Goal: Task Accomplishment & Management: Use online tool/utility

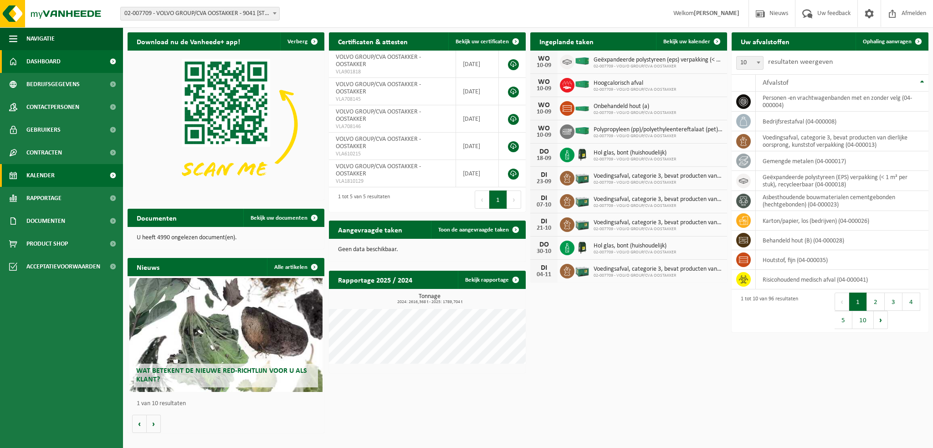
click at [54, 176] on span "Kalender" at bounding box center [40, 175] width 28 height 23
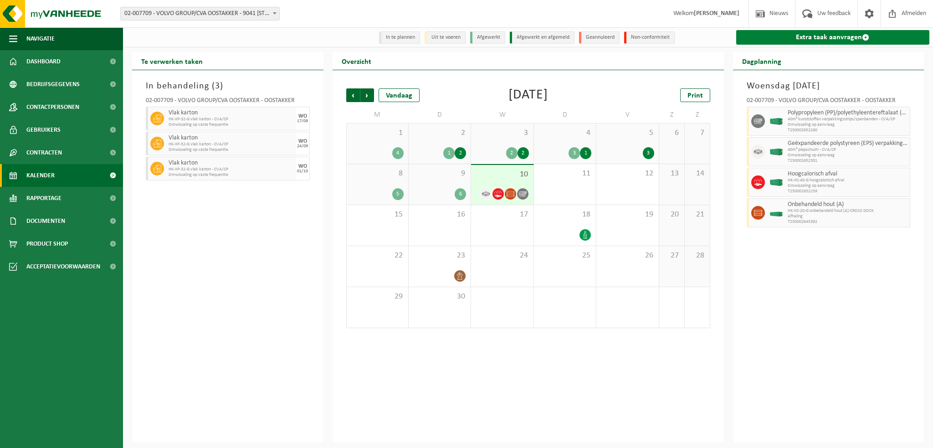
click at [805, 41] on link "Extra taak aanvragen" at bounding box center [833, 37] width 194 height 15
click at [807, 37] on link "Extra taak aanvragen" at bounding box center [833, 37] width 194 height 15
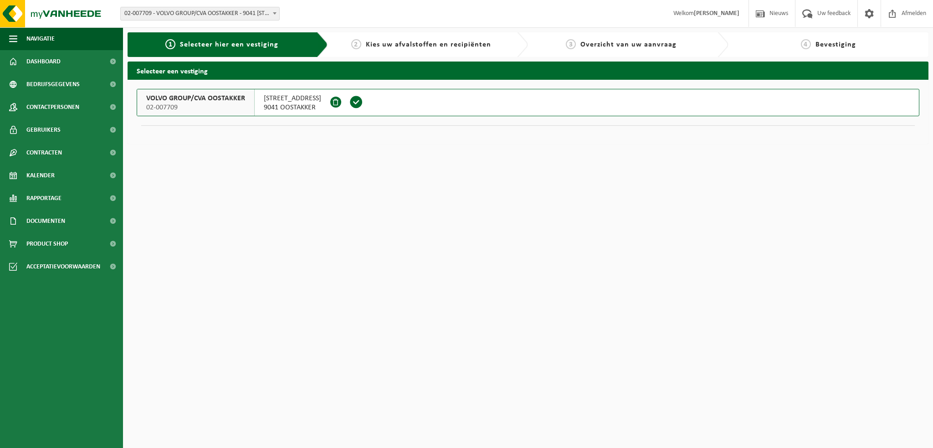
click at [192, 101] on span "VOLVO GROUP/CVA OOSTAKKER" at bounding box center [195, 98] width 99 height 9
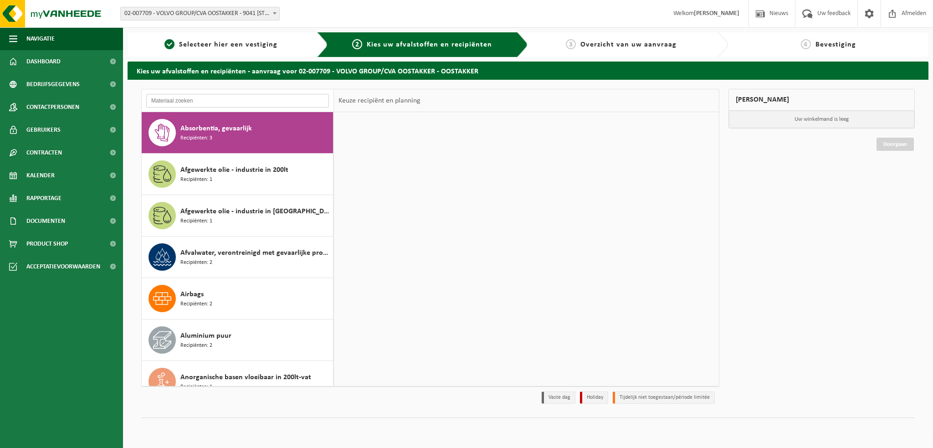
click at [192, 101] on input "text" at bounding box center [237, 101] width 183 height 14
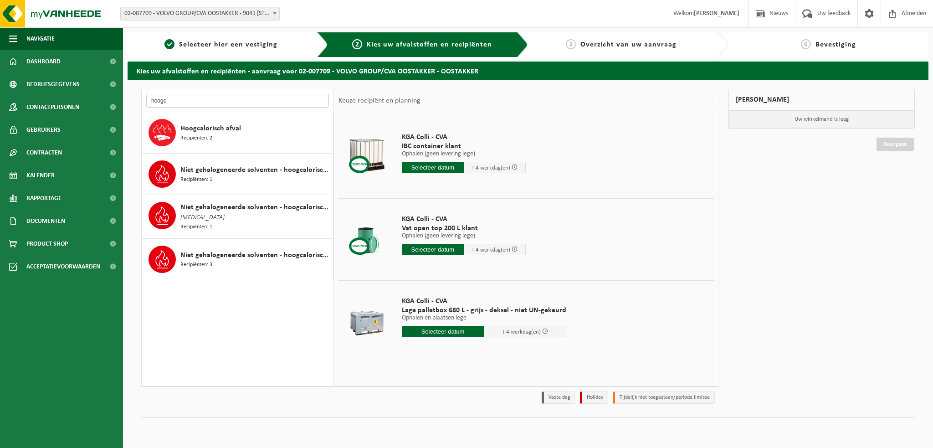
type input "hoogc"
click at [204, 134] on span "Recipiënten: 2" at bounding box center [196, 138] width 32 height 9
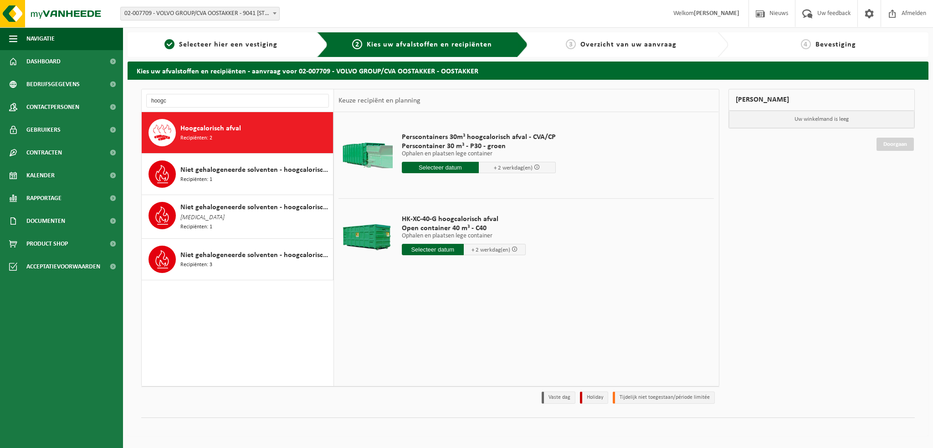
click at [440, 167] on input "text" at bounding box center [440, 167] width 77 height 11
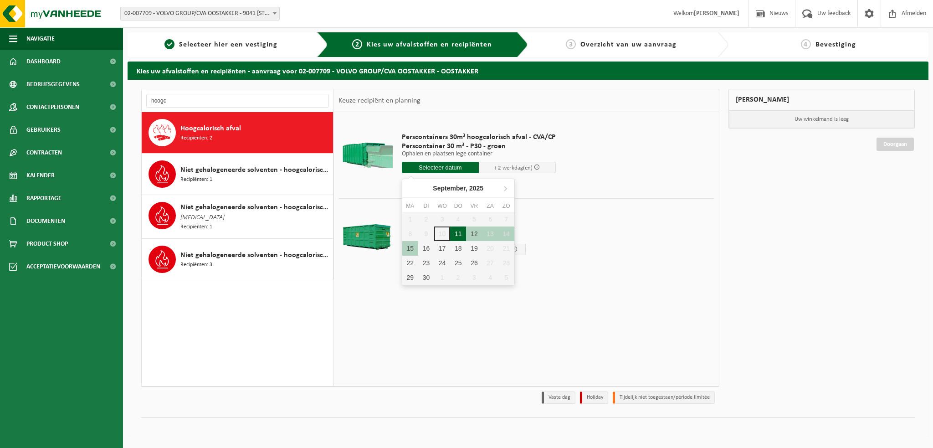
click at [458, 231] on div "11" at bounding box center [458, 233] width 16 height 15
type input "Van 2025-09-11"
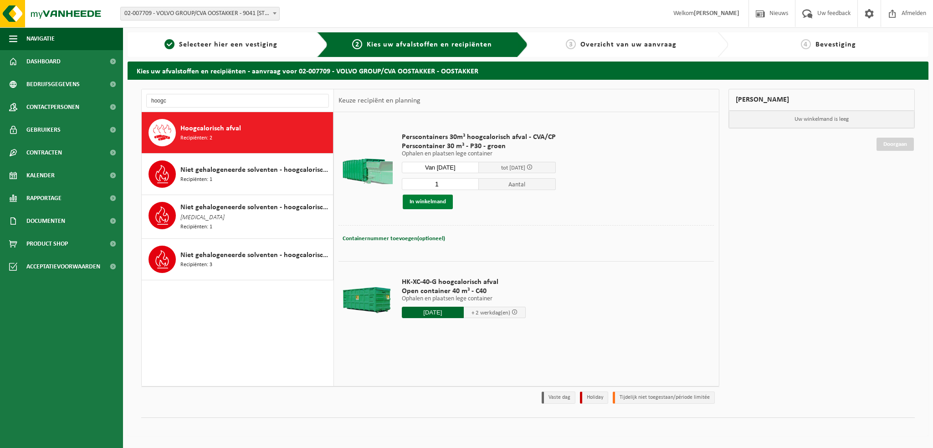
click at [430, 200] on button "In winkelmand" at bounding box center [428, 202] width 50 height 15
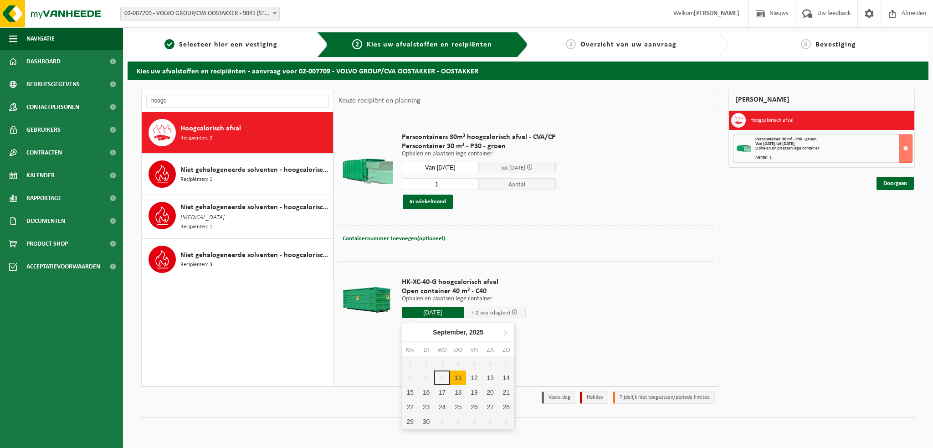
click at [426, 313] on input "2025-09-11" at bounding box center [433, 312] width 62 height 11
click at [477, 378] on div "12" at bounding box center [474, 377] width 16 height 15
type input "Van 2025-09-12"
type input "2025-09-12"
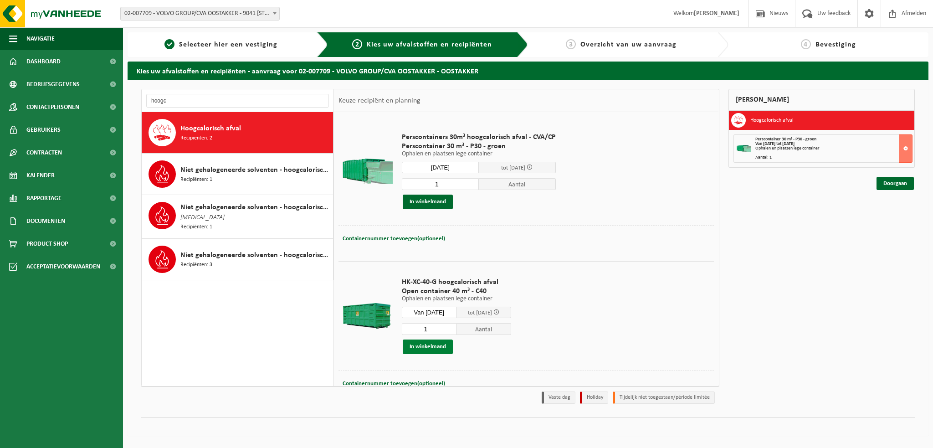
click at [428, 348] on button "In winkelmand" at bounding box center [428, 346] width 50 height 15
click at [904, 180] on button at bounding box center [906, 181] width 14 height 28
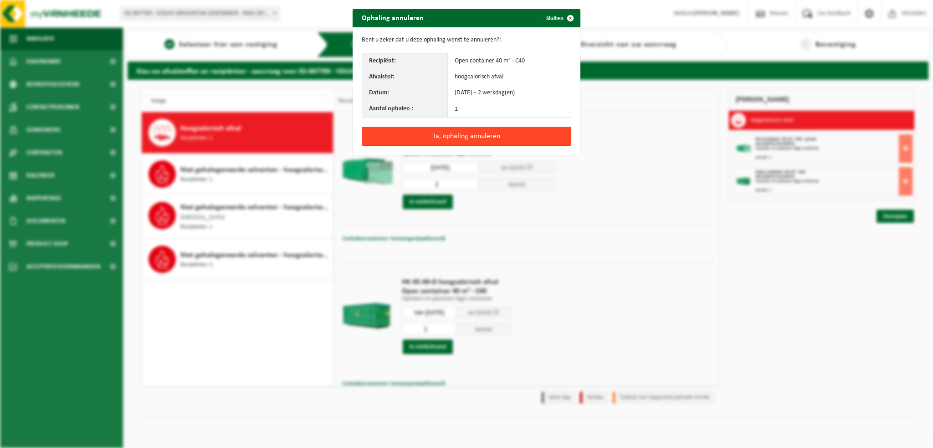
click at [474, 133] on button "Ja, ophaling annuleren" at bounding box center [467, 136] width 210 height 19
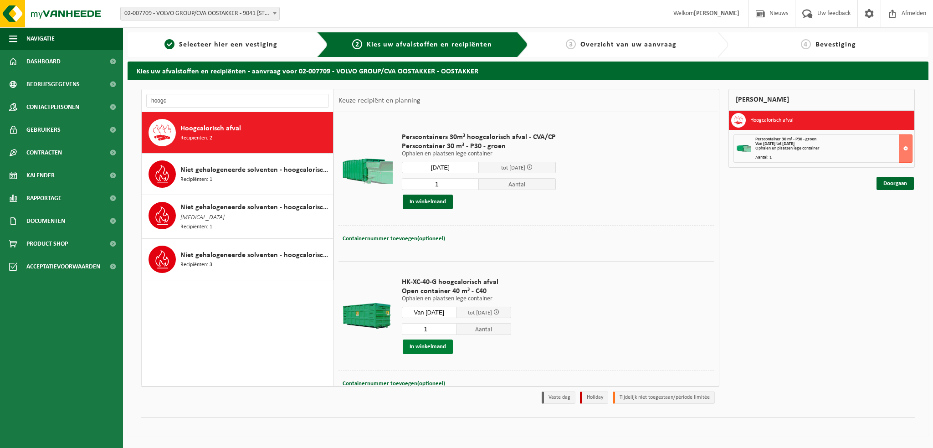
click at [422, 347] on button "In winkelmand" at bounding box center [428, 346] width 50 height 15
click at [906, 179] on button at bounding box center [906, 181] width 14 height 28
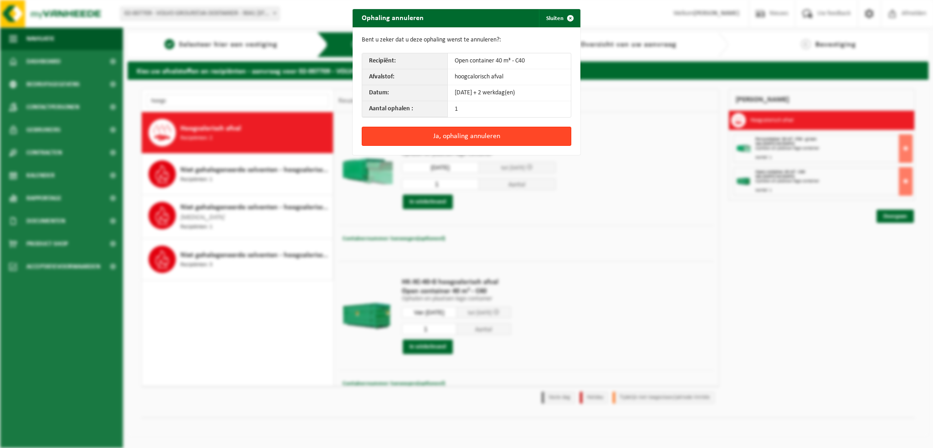
click at [459, 135] on button "Ja, ophaling annuleren" at bounding box center [467, 136] width 210 height 19
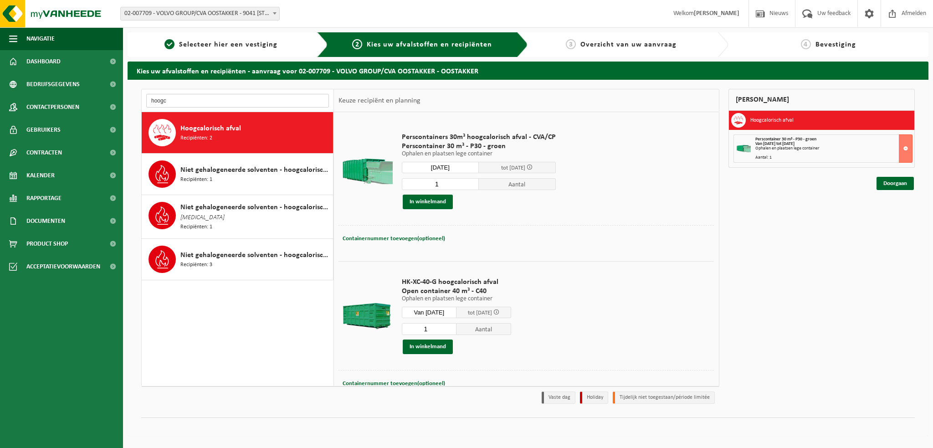
click at [181, 98] on input "hoogc" at bounding box center [237, 101] width 183 height 14
type input "h"
type input "hoogc"
click at [195, 133] on span "Hoogcalorisch afval" at bounding box center [210, 128] width 61 height 11
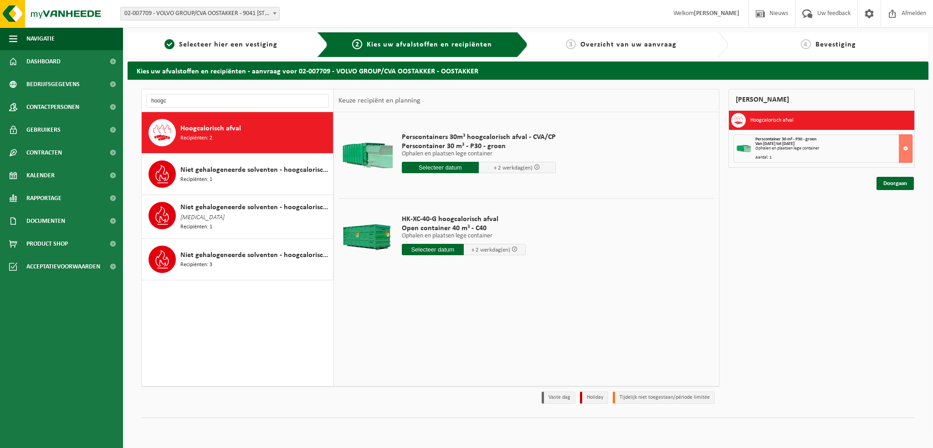
click at [440, 252] on input "text" at bounding box center [433, 249] width 62 height 11
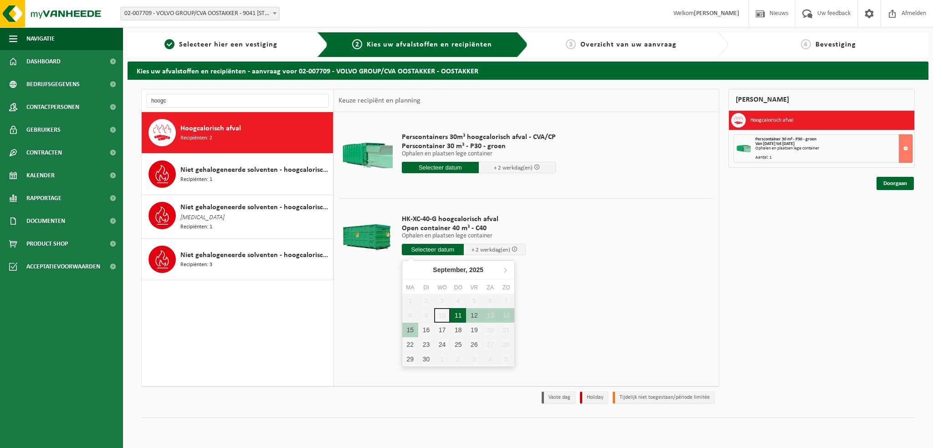
click at [460, 313] on div "11" at bounding box center [458, 315] width 16 height 15
type input "Van 2025-09-11"
type input "2025-09-11"
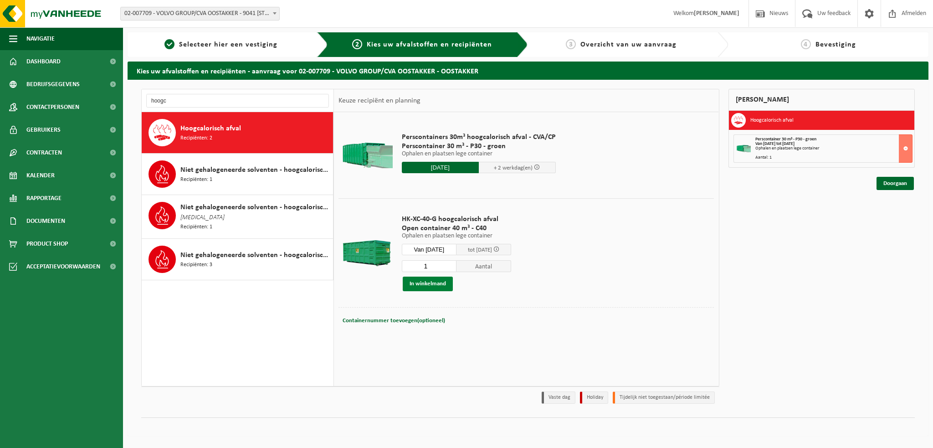
click at [425, 285] on button "In winkelmand" at bounding box center [428, 284] width 50 height 15
click at [188, 102] on input "hoogc" at bounding box center [237, 101] width 183 height 14
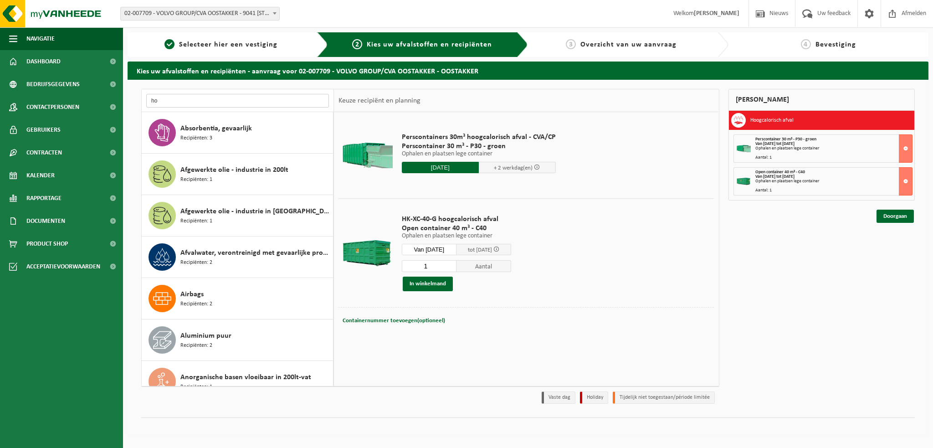
type input "h"
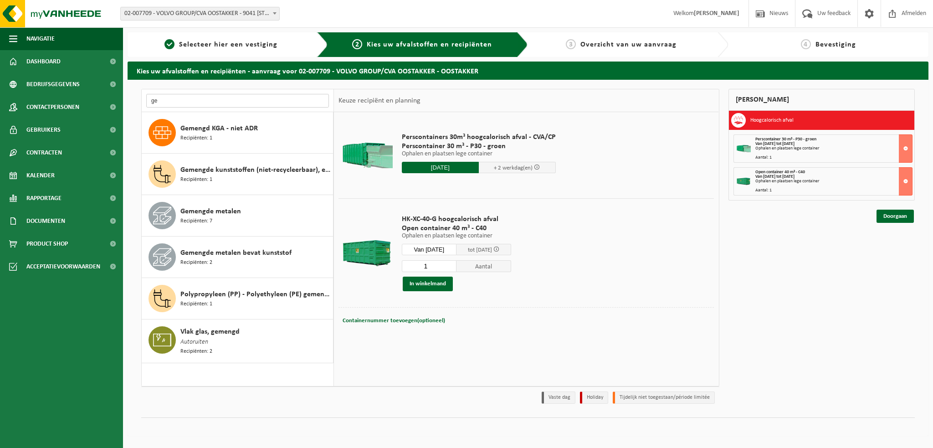
type input "g"
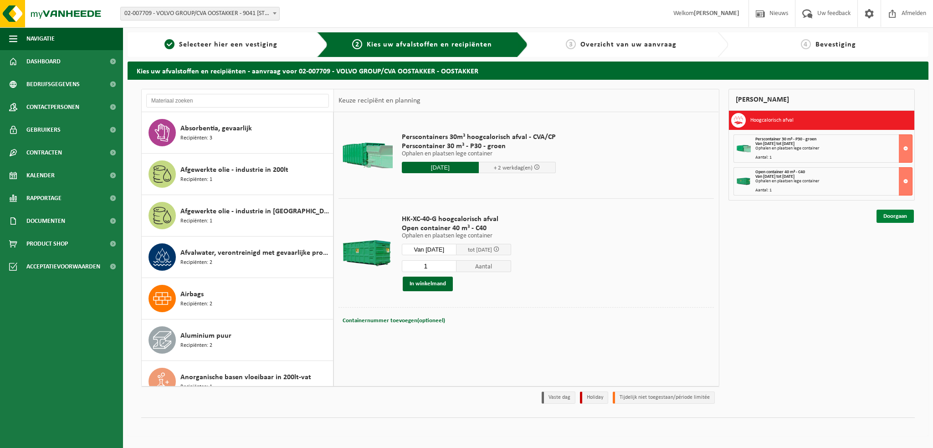
click at [884, 218] on link "Doorgaan" at bounding box center [895, 216] width 37 height 13
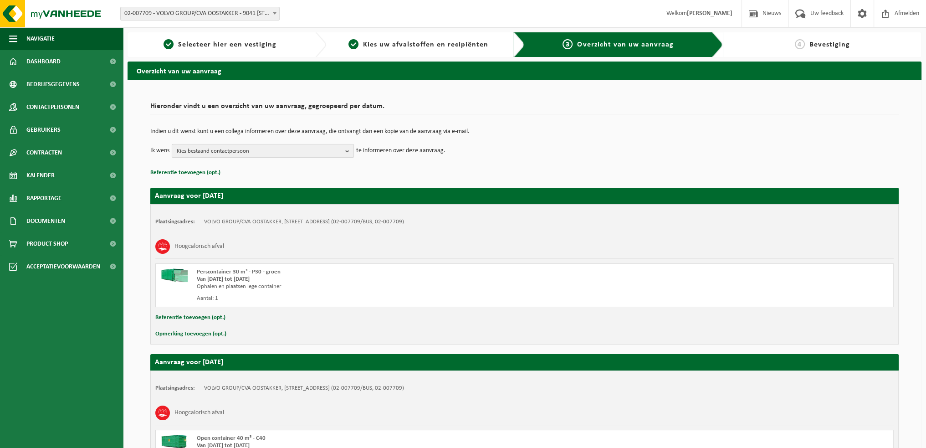
click at [353, 149] on b "button" at bounding box center [349, 150] width 8 height 13
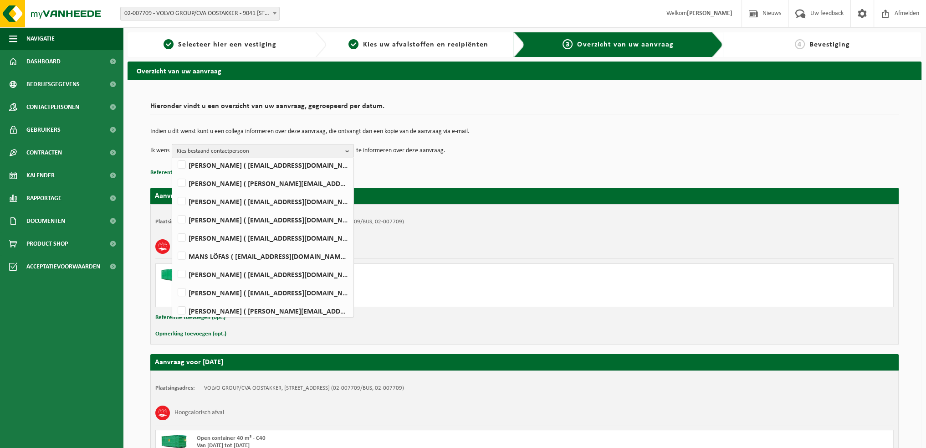
scroll to position [496, 0]
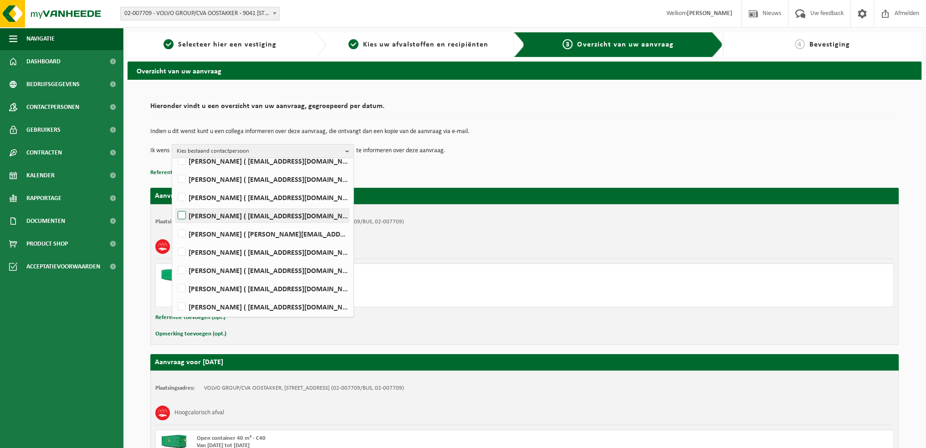
click at [186, 213] on label "WIM VEIRMAN ( wim.veirman@volvo.com )" at bounding box center [262, 216] width 173 height 14
click at [174, 204] on input "WIM VEIRMAN ( wim.veirman@volvo.com )" at bounding box center [174, 204] width 0 height 0
checkbox input "true"
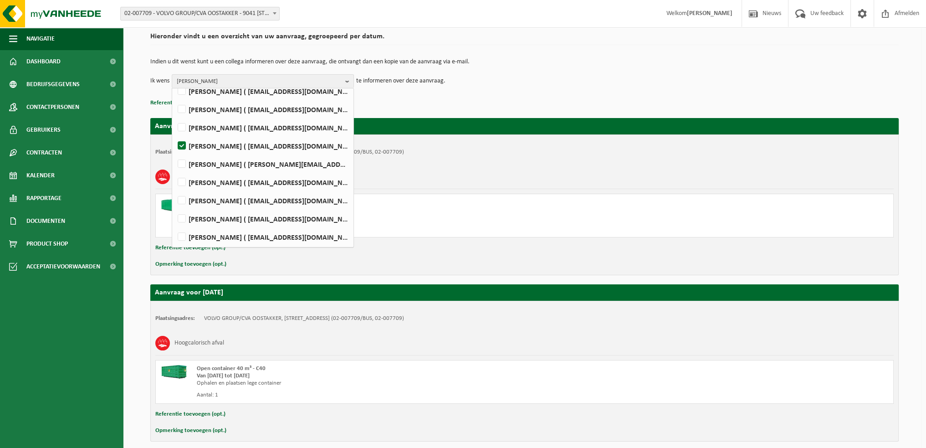
scroll to position [108, 0]
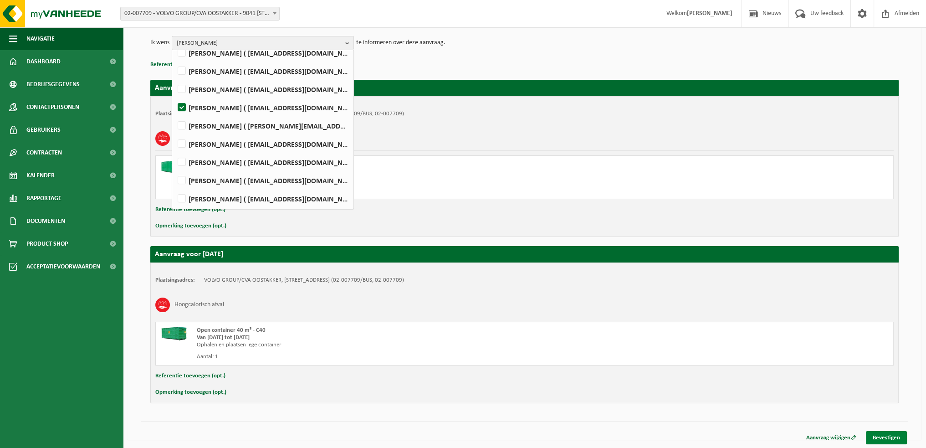
click at [885, 435] on link "Bevestigen" at bounding box center [886, 437] width 41 height 13
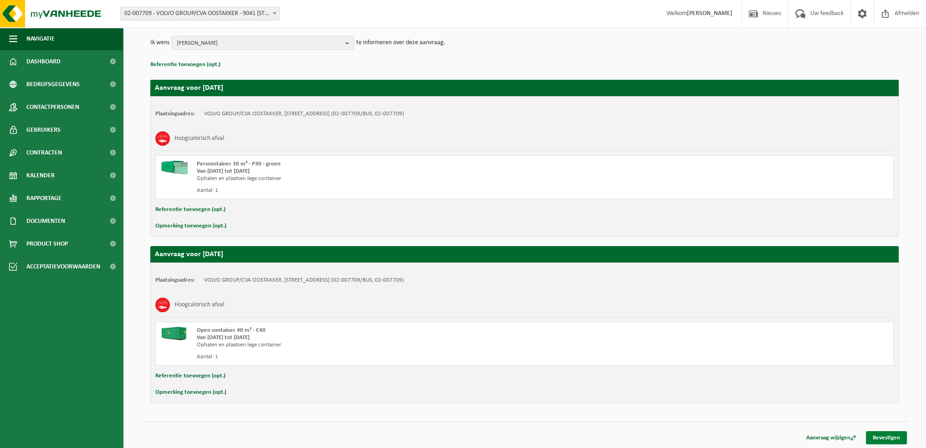
click at [892, 436] on link "Bevestigen" at bounding box center [886, 437] width 41 height 13
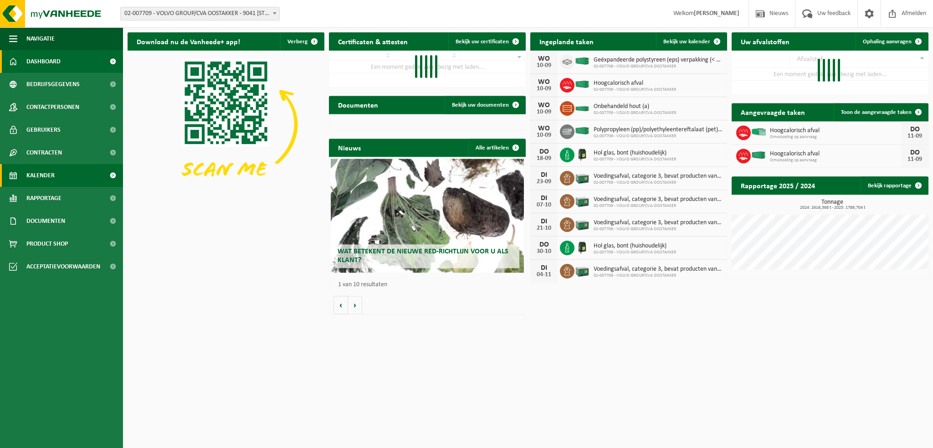
click at [49, 178] on span "Kalender" at bounding box center [40, 175] width 28 height 23
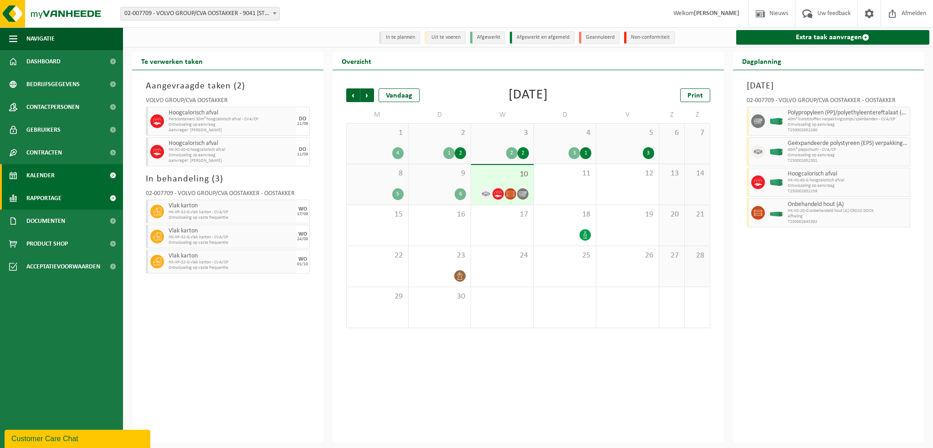
click at [57, 197] on span "Rapportage" at bounding box center [43, 198] width 35 height 23
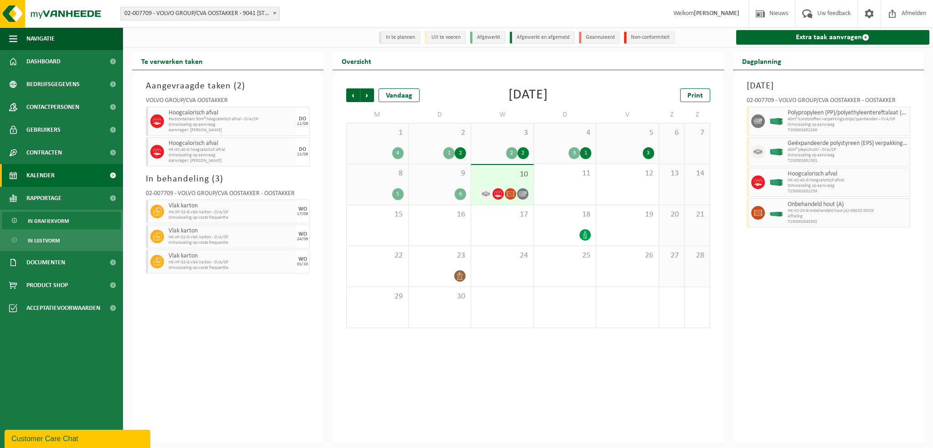
click at [58, 219] on span "In grafiekvorm" at bounding box center [48, 220] width 41 height 17
